Goal: Task Accomplishment & Management: Complete application form

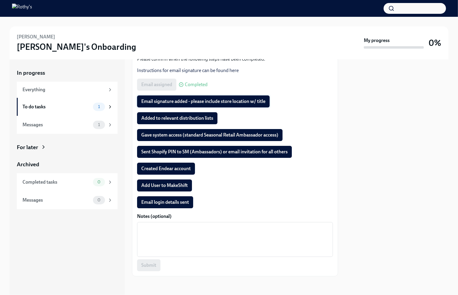
scroll to position [85, 0]
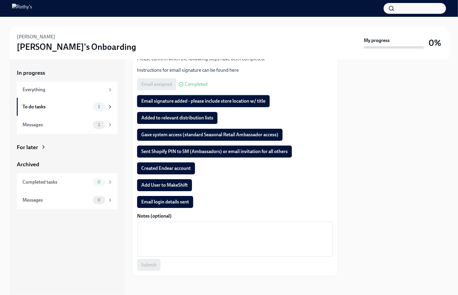
click at [169, 98] on button "Email signature added - please include store location w/ title" at bounding box center [203, 101] width 133 height 12
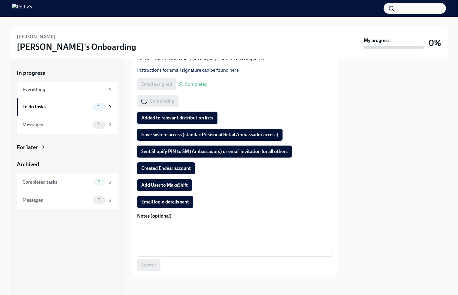
click at [167, 117] on span "Added to relevant distribution lists" at bounding box center [177, 118] width 72 height 6
click at [165, 132] on span "Gave system access (standard Seasonal Retail Ambassador access)" at bounding box center [209, 135] width 137 height 6
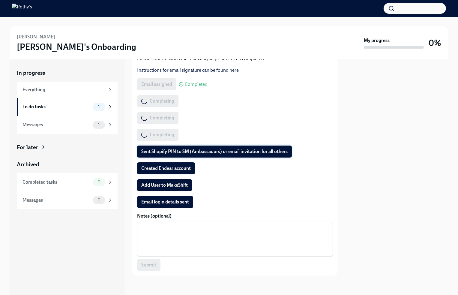
click at [166, 149] on span "Sent Shopify PIN to SM (Ambassadors) or email invitation for all others" at bounding box center [214, 152] width 146 height 6
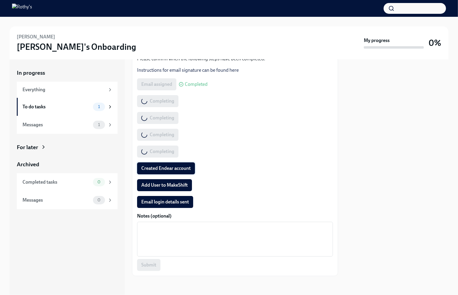
click at [162, 168] on span "Created Endear account" at bounding box center [166, 168] width 50 height 6
click at [164, 183] on span "Add User to MakeShift" at bounding box center [164, 185] width 47 height 6
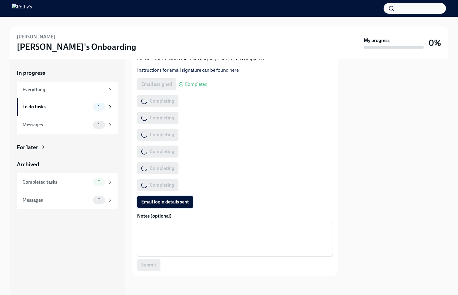
click at [169, 204] on span "Email login details sent" at bounding box center [165, 202] width 48 height 6
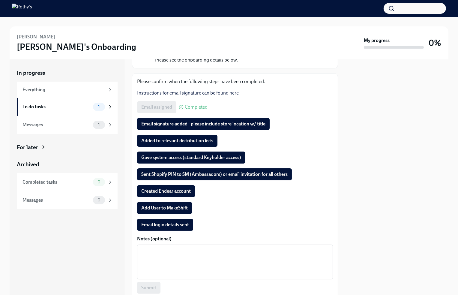
scroll to position [85, 0]
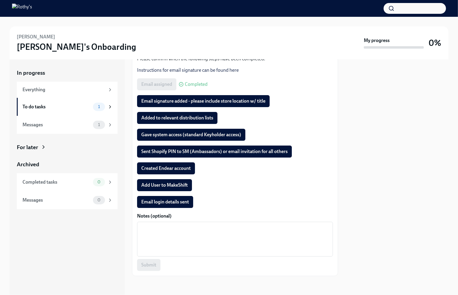
click at [168, 100] on span "Email signature added - please include store location w/ title" at bounding box center [203, 101] width 124 height 6
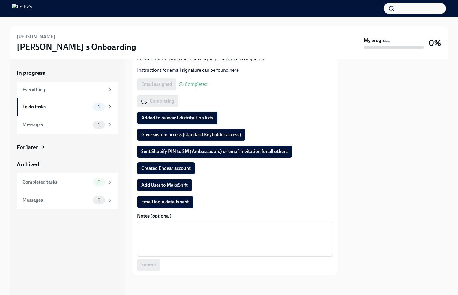
click at [165, 118] on span "Added to relevant distribution lists" at bounding box center [177, 118] width 72 height 6
click at [160, 133] on span "Gave system access (standard Keyholder access)" at bounding box center [191, 135] width 100 height 6
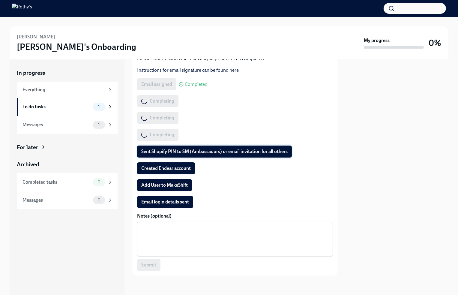
click at [161, 154] on span "Sent Shopify PIN to SM (Ambassadors) or email invitation for all others" at bounding box center [214, 152] width 146 height 6
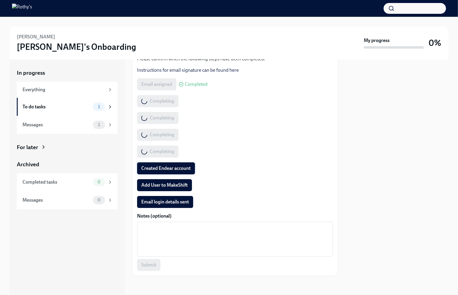
click at [158, 170] on span "Created Endear account" at bounding box center [166, 168] width 50 height 6
click at [158, 183] on span "Add User to MakeShift" at bounding box center [164, 185] width 47 height 6
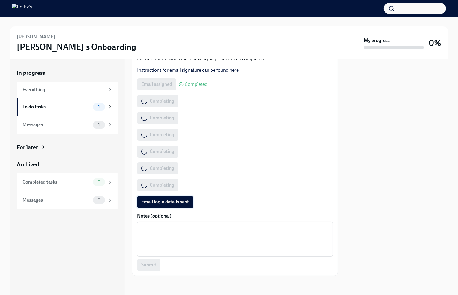
click at [163, 202] on span "Email login details sent" at bounding box center [165, 202] width 48 height 6
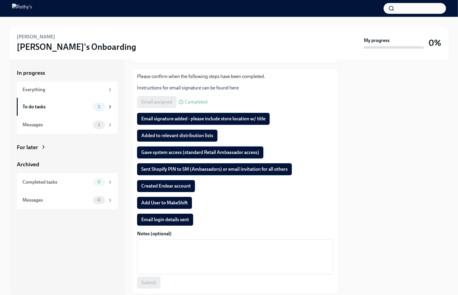
scroll to position [85, 0]
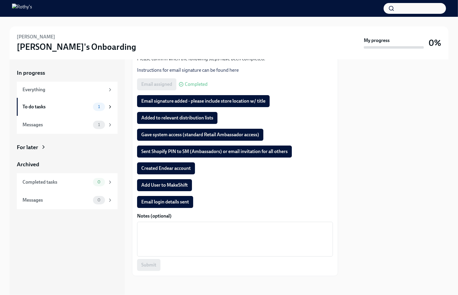
click at [176, 99] on span "Email signature added - please include store location w/ title" at bounding box center [203, 101] width 124 height 6
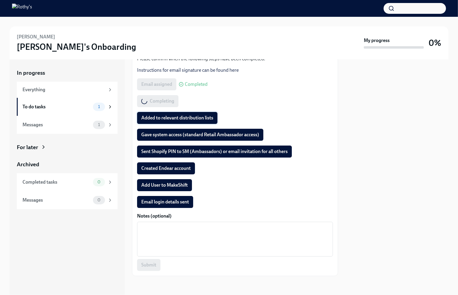
click at [164, 119] on span "Added to relevant distribution lists" at bounding box center [177, 118] width 72 height 6
click at [166, 131] on button "Gave system access (standard Retail Ambassador access)" at bounding box center [200, 135] width 126 height 12
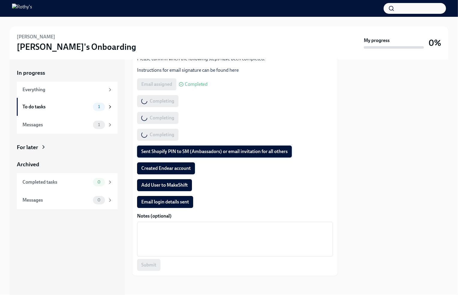
click at [165, 151] on span "Sent Shopify PIN to SM (Ambassadors) or email invitation for all others" at bounding box center [214, 152] width 146 height 6
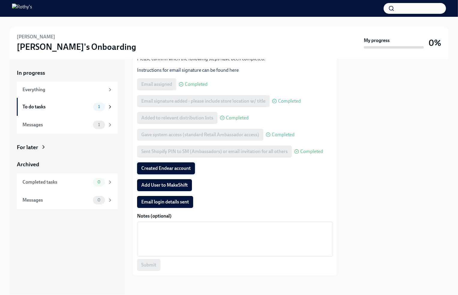
click at [162, 167] on span "Created Endear account" at bounding box center [166, 168] width 50 height 6
click at [160, 183] on span "Add User to MakeShift" at bounding box center [164, 185] width 47 height 6
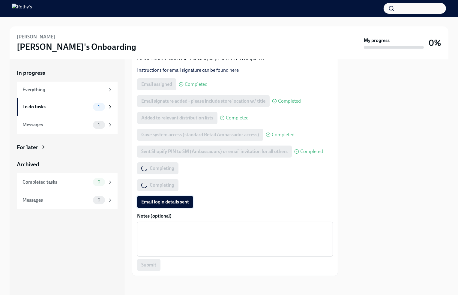
click at [162, 202] on span "Email login details sent" at bounding box center [165, 202] width 48 height 6
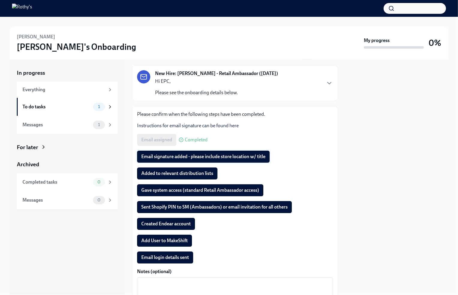
scroll to position [30, 0]
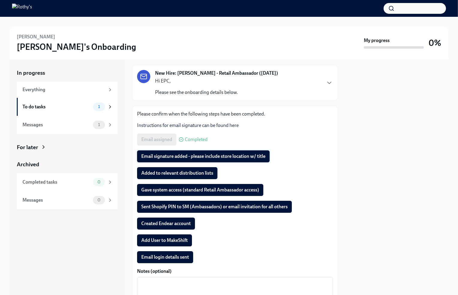
click at [185, 155] on span "Email signature added - please include store location w/ title" at bounding box center [203, 156] width 124 height 6
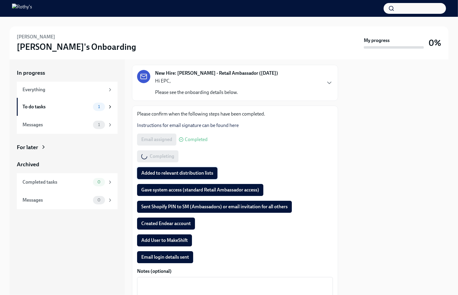
click at [181, 172] on span "Added to relevant distribution lists" at bounding box center [177, 173] width 72 height 6
click at [171, 188] on span "Gave system access (standard Retail Ambassador access)" at bounding box center [200, 190] width 118 height 6
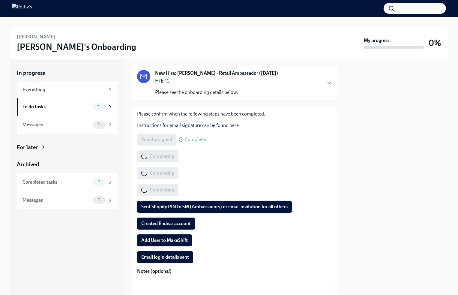
click at [162, 203] on button "Sent Shopify PIN to SM (Ambassadors) or email invitation for all others" at bounding box center [214, 207] width 155 height 12
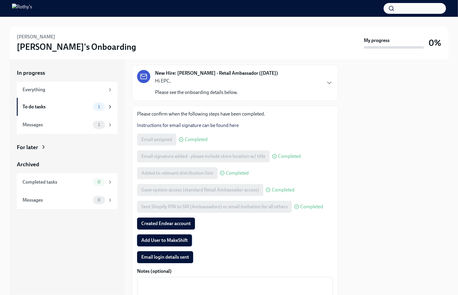
click at [145, 239] on span "Add User to MakeShift" at bounding box center [164, 240] width 47 height 6
click at [174, 258] on span "Email login details sent" at bounding box center [165, 257] width 48 height 6
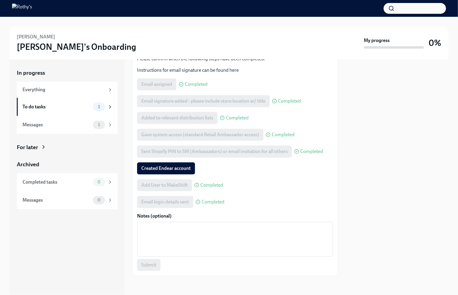
scroll to position [55, 0]
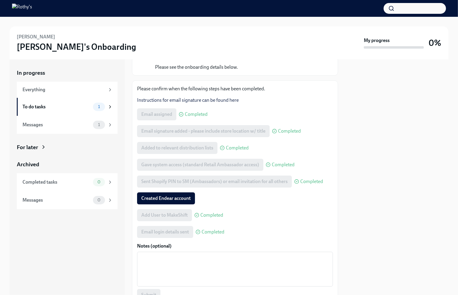
click at [181, 200] on span "Created Endear account" at bounding box center [166, 198] width 50 height 6
